Goal: Task Accomplishment & Management: Manage account settings

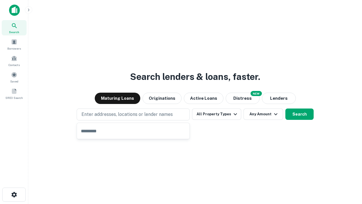
type input "**********"
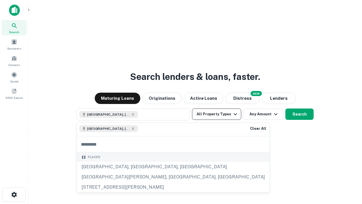
click at [217, 114] on button "All Property Types" at bounding box center [216, 113] width 49 height 11
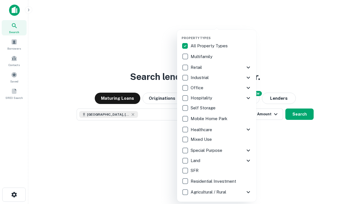
click at [221, 34] on button "button" at bounding box center [221, 34] width 79 height 0
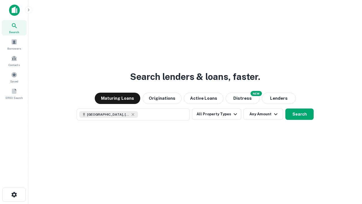
scroll to position [9, 0]
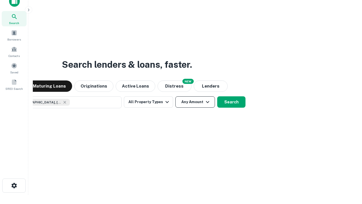
click at [175, 96] on button "Any Amount" at bounding box center [195, 101] width 40 height 11
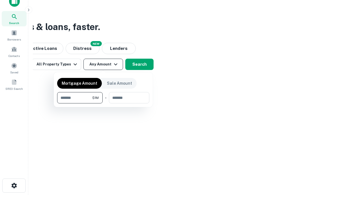
type input "*******"
click at [103, 103] on button "button" at bounding box center [103, 103] width 92 height 0
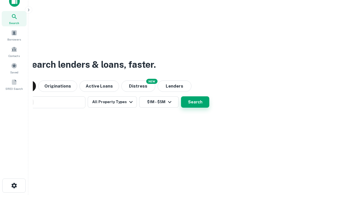
click at [181, 96] on button "Search" at bounding box center [195, 101] width 28 height 11
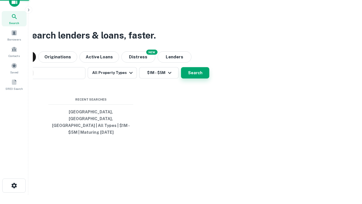
scroll to position [18, 160]
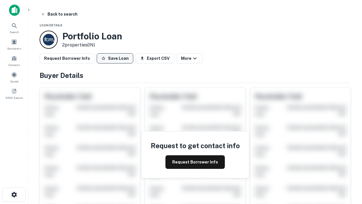
click at [115, 58] on button "Save Loan" at bounding box center [115, 58] width 36 height 10
click at [116, 58] on button "Save Loan" at bounding box center [115, 58] width 36 height 10
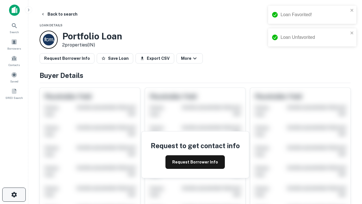
click at [14, 194] on icon "button" at bounding box center [14, 194] width 7 height 7
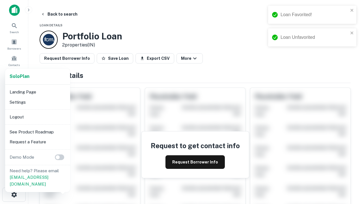
click at [37, 116] on li "Logout" at bounding box center [37, 117] width 61 height 10
